Goal: Task Accomplishment & Management: Manage account settings

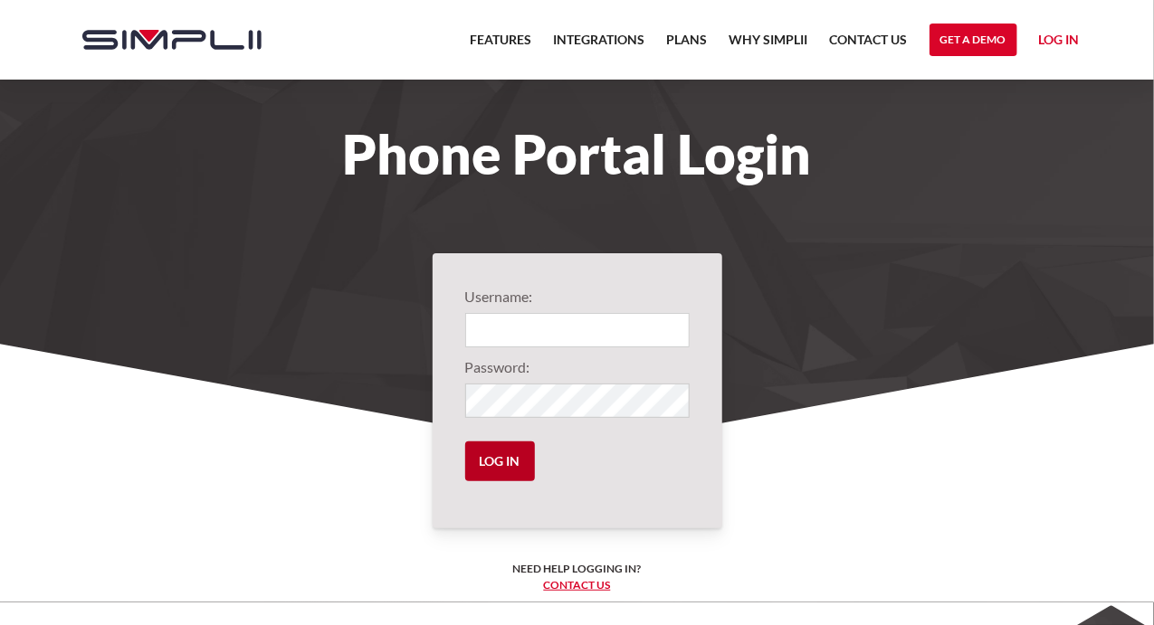
type input "305@CMR"
click at [525, 463] on input "Log in" at bounding box center [500, 462] width 70 height 40
click at [505, 469] on input "Log in" at bounding box center [500, 462] width 70 height 40
drag, startPoint x: 1028, startPoint y: 1, endPoint x: 472, endPoint y: 196, distance: 589.7
click at [472, 196] on div "Phone Portal Login" at bounding box center [577, 154] width 1059 height 148
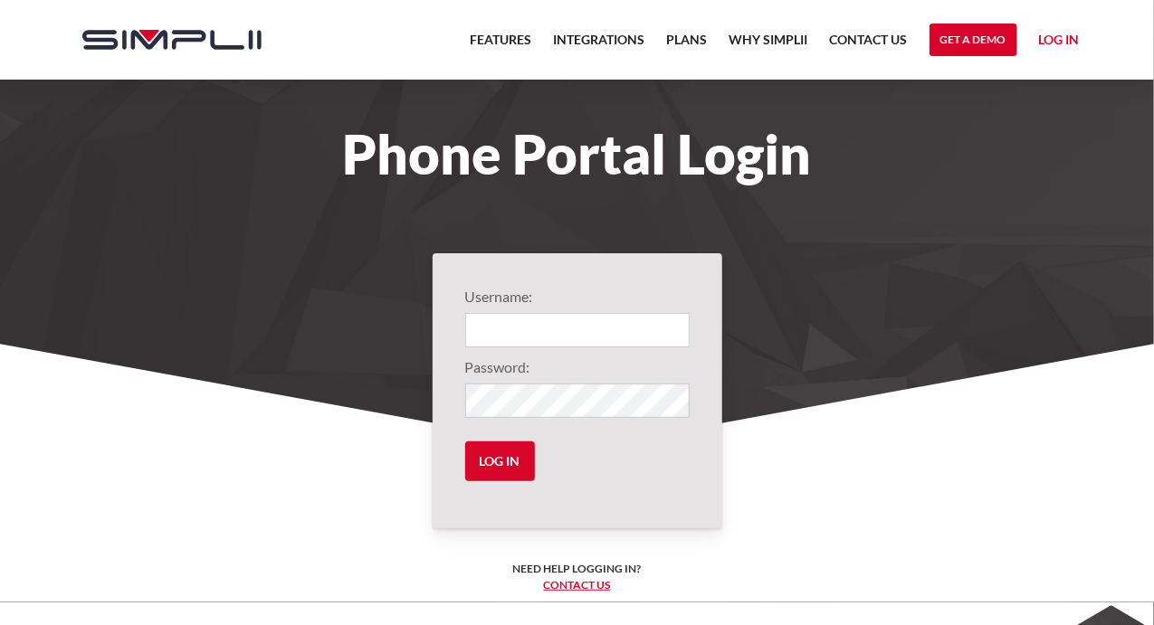
type input "305@CMR"
drag, startPoint x: 816, startPoint y: 0, endPoint x: 410, endPoint y: 247, distance: 475.6
click at [410, 247] on section "Phone Portal Login" at bounding box center [577, 225] width 1154 height 450
click at [501, 458] on input "Log in" at bounding box center [500, 462] width 70 height 40
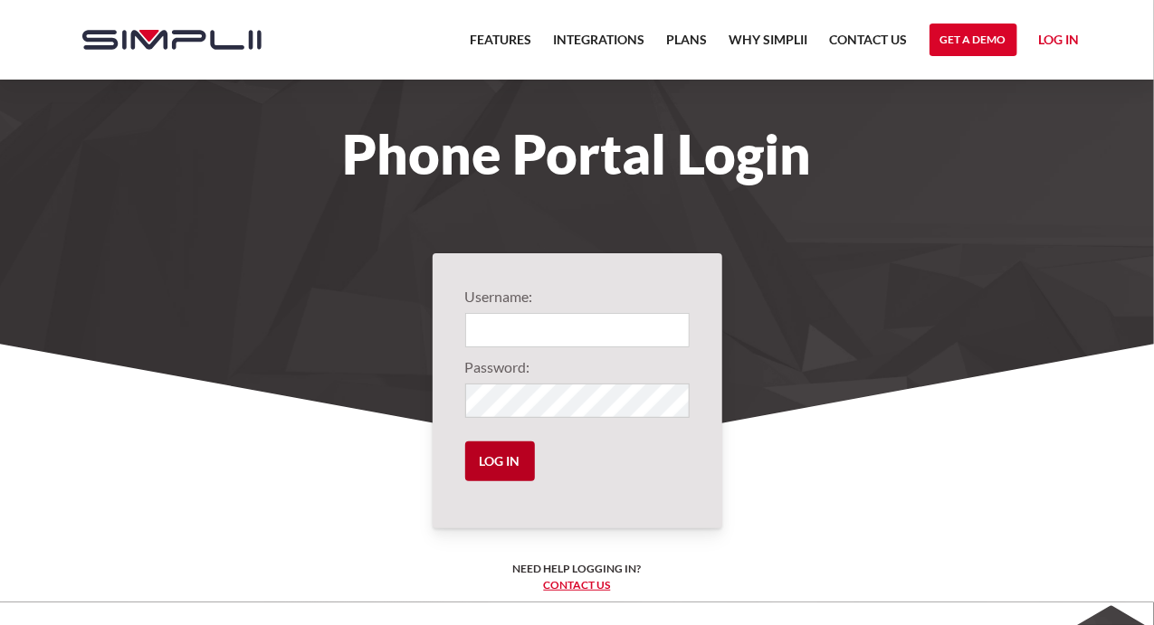
type input "305@CMR"
click at [514, 457] on input "Log in" at bounding box center [500, 462] width 70 height 40
